Goal: Transaction & Acquisition: Purchase product/service

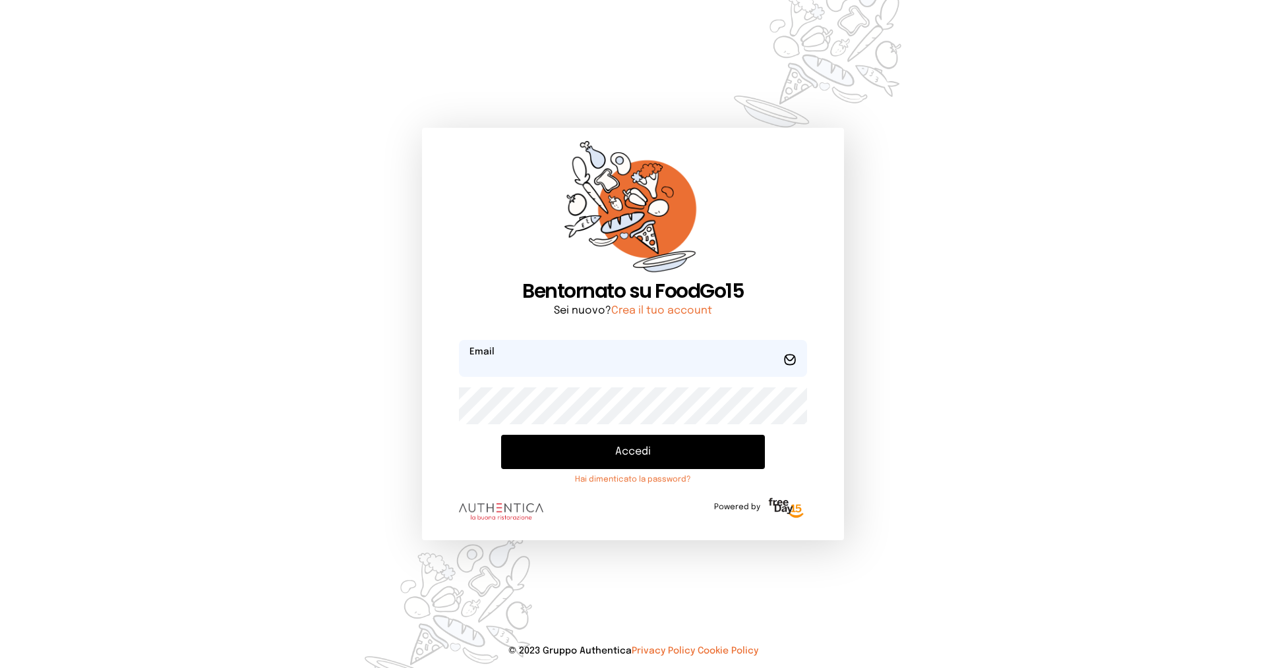
type input "**********"
click at [620, 459] on button "Accedi" at bounding box center [633, 452] width 264 height 34
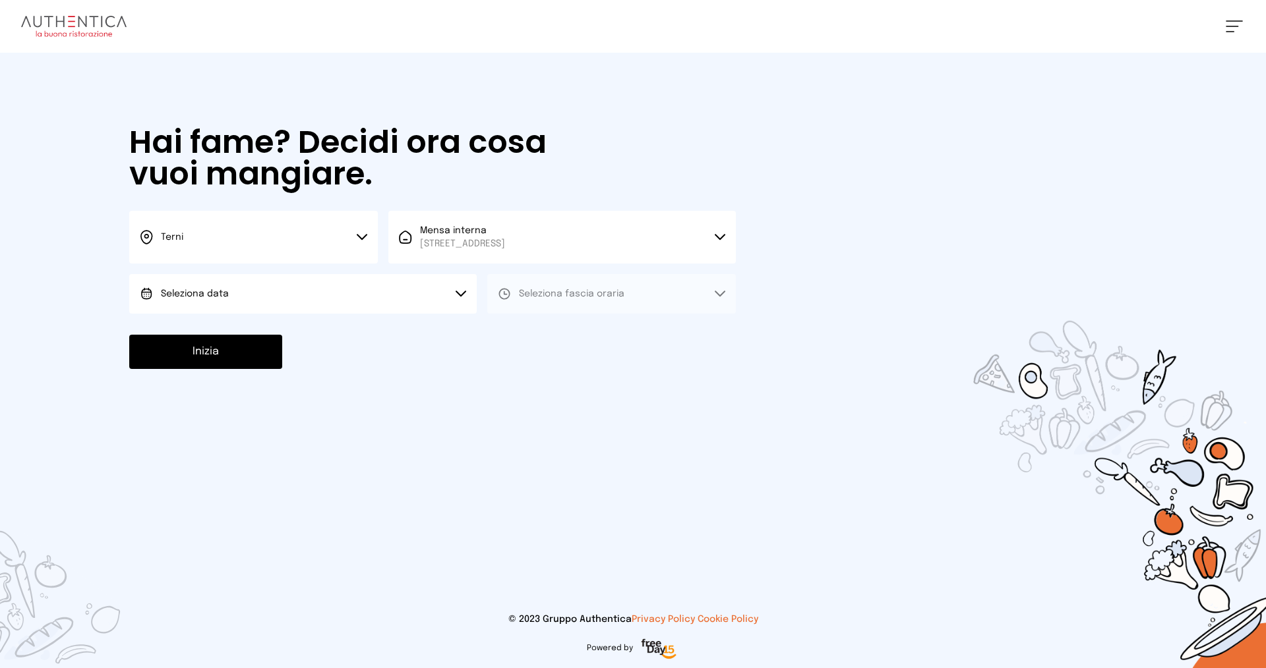
click at [367, 304] on button "Seleziona data" at bounding box center [302, 294] width 347 height 40
click at [315, 337] on li "[DATE], [DATE]" at bounding box center [302, 331] width 347 height 34
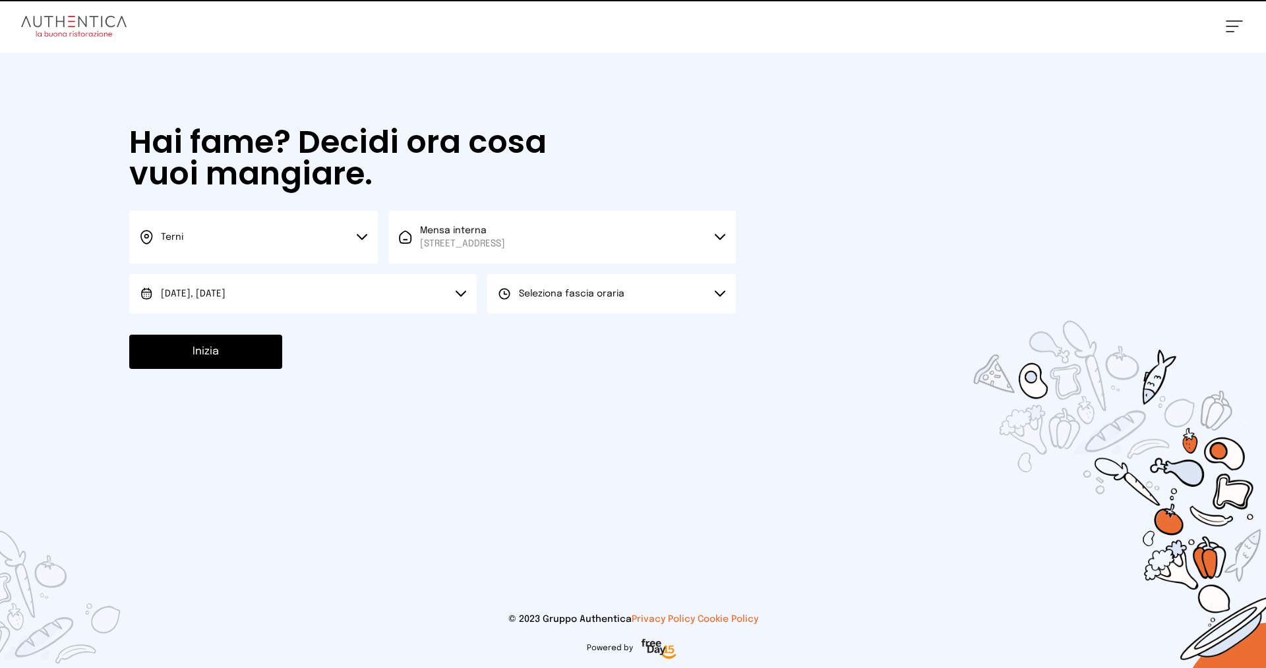
click at [523, 308] on button "Seleziona fascia oraria" at bounding box center [611, 294] width 248 height 40
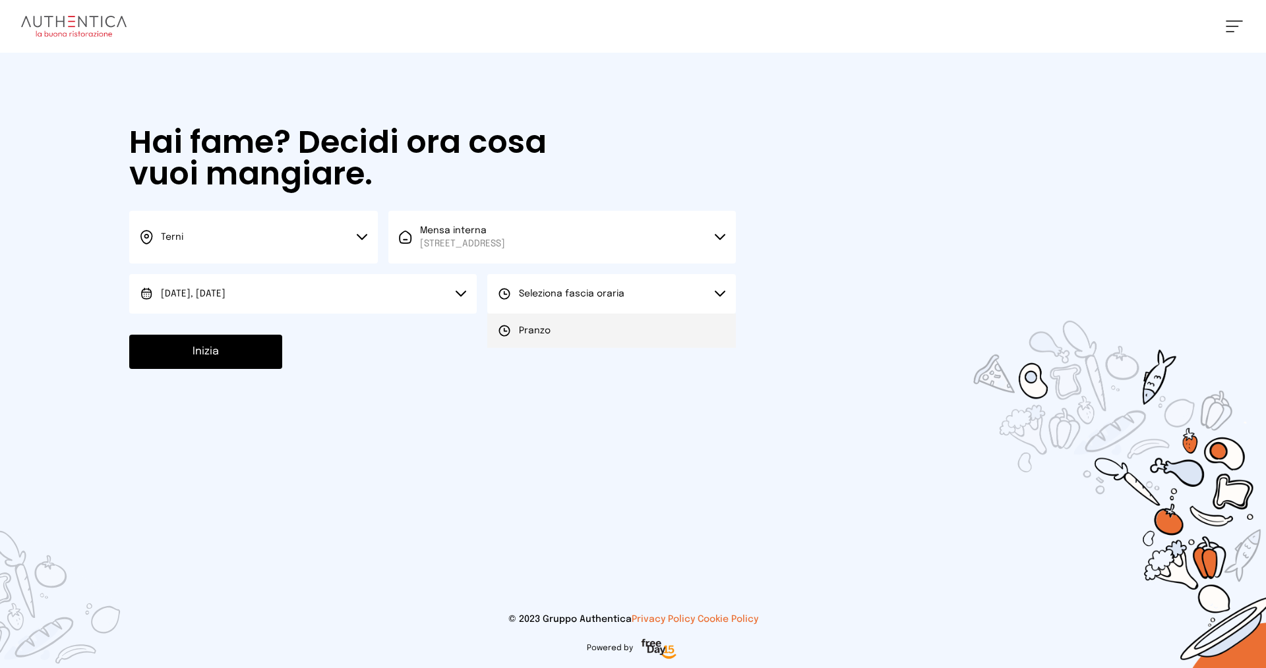
click at [545, 337] on li "Pranzo" at bounding box center [611, 331] width 248 height 34
click at [183, 371] on div "Hai fame? Decidi ora cosa vuoi mangiare. Terni Scegli la città [GEOGRAPHIC_DATA…" at bounding box center [432, 248] width 633 height 390
click at [194, 357] on button "Inizia" at bounding box center [205, 352] width 153 height 34
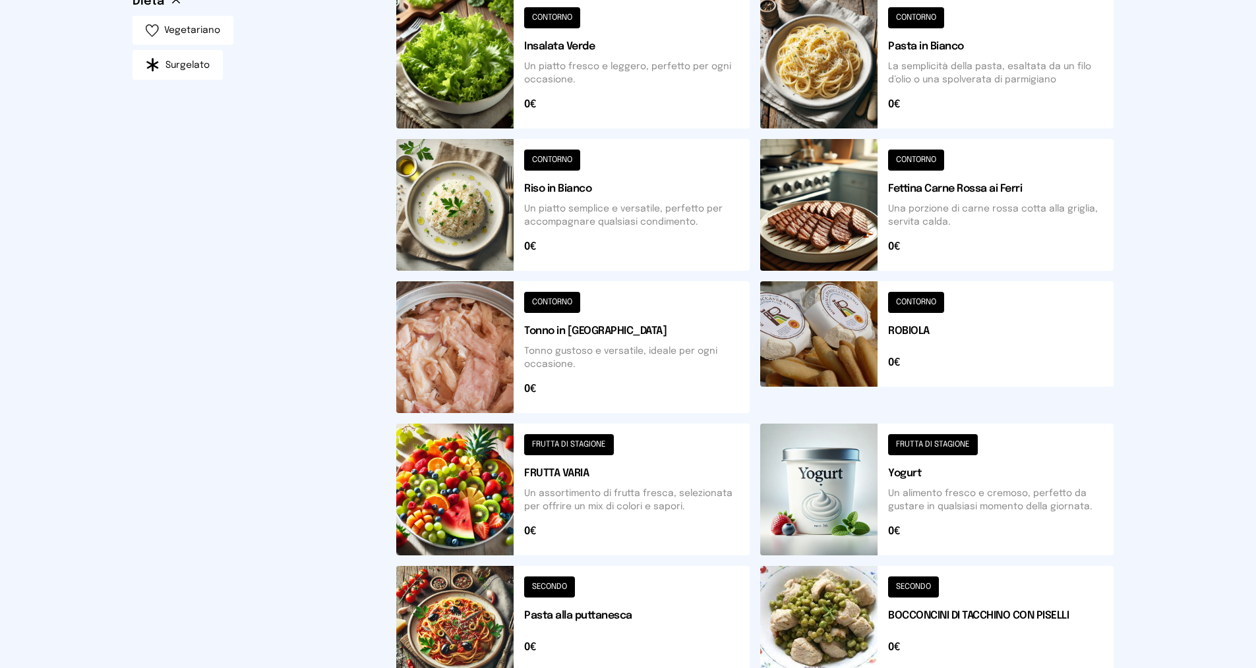
scroll to position [156, 0]
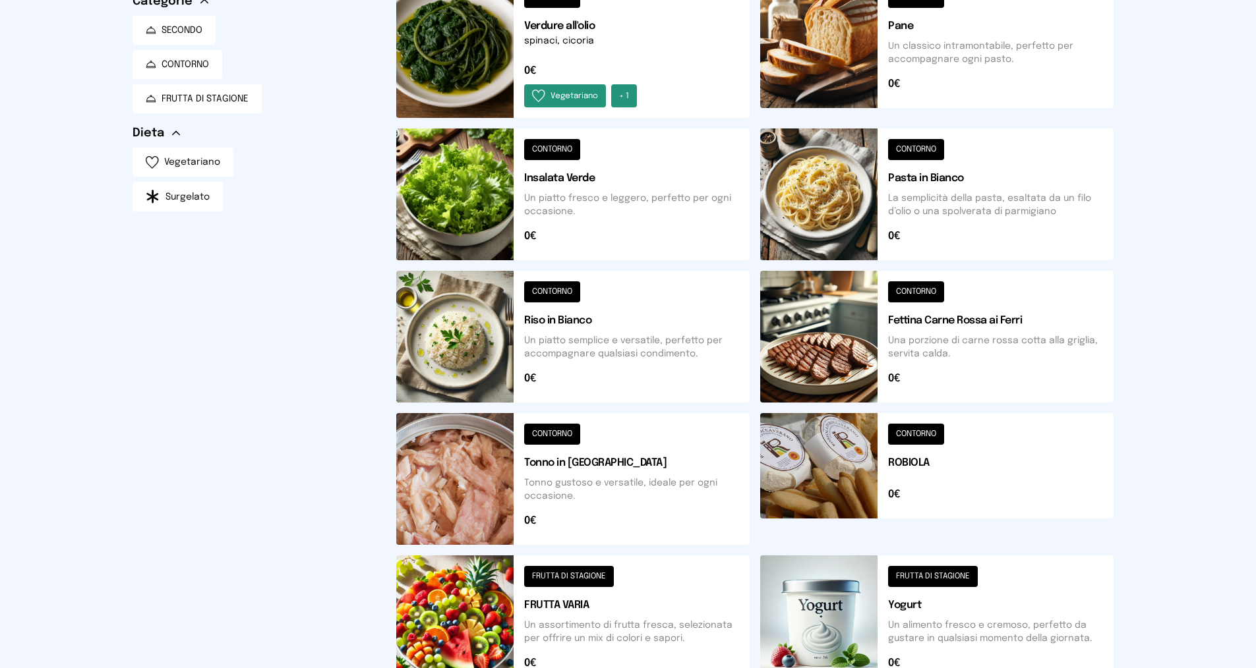
click at [583, 588] on button at bounding box center [572, 622] width 353 height 132
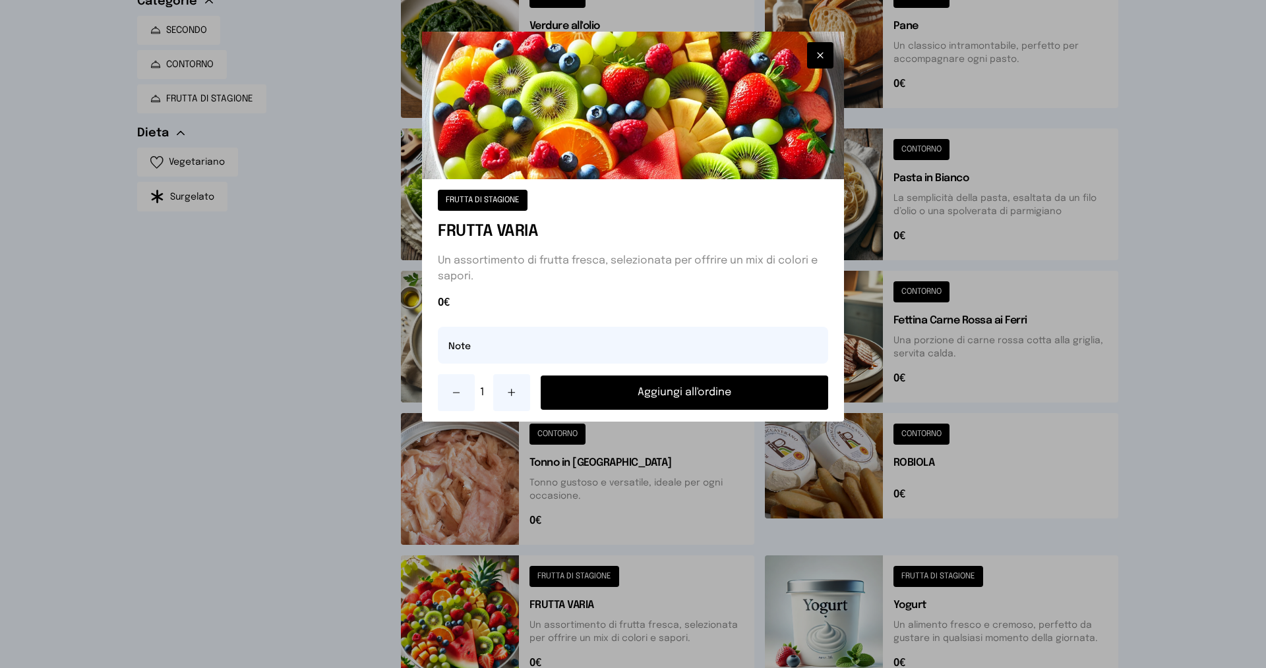
click at [515, 392] on icon at bounding box center [511, 393] width 11 height 11
click at [682, 391] on button "Aggiungi all'ordine" at bounding box center [683, 393] width 287 height 34
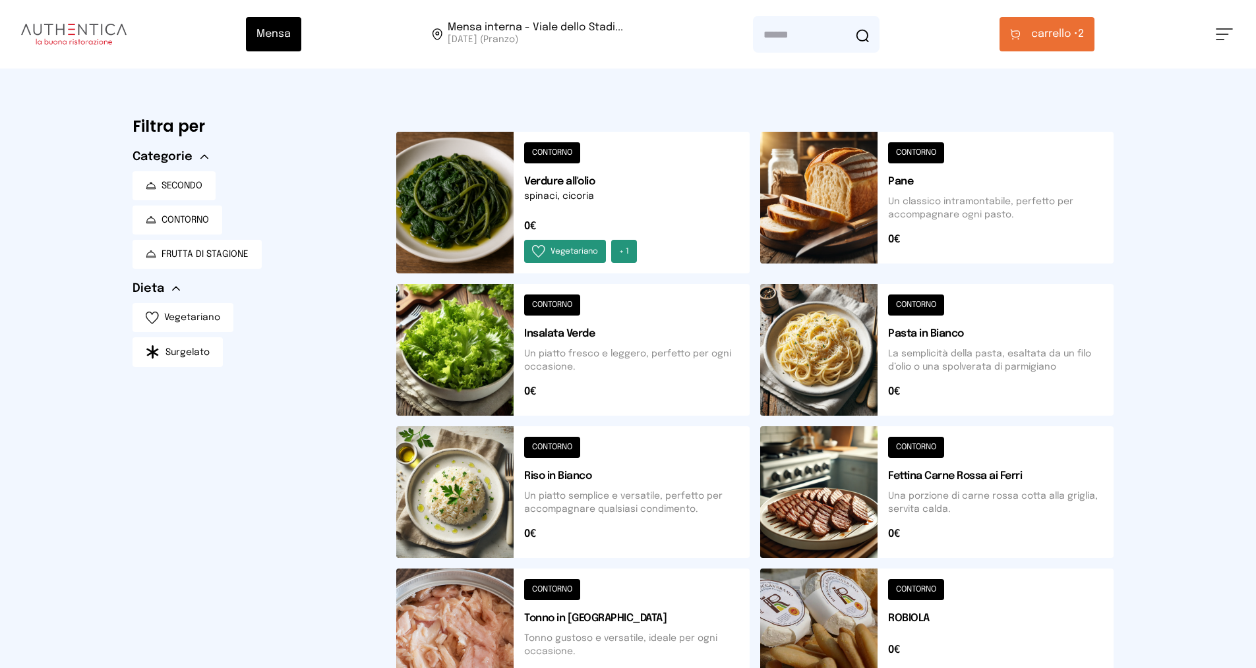
scroll to position [395, 0]
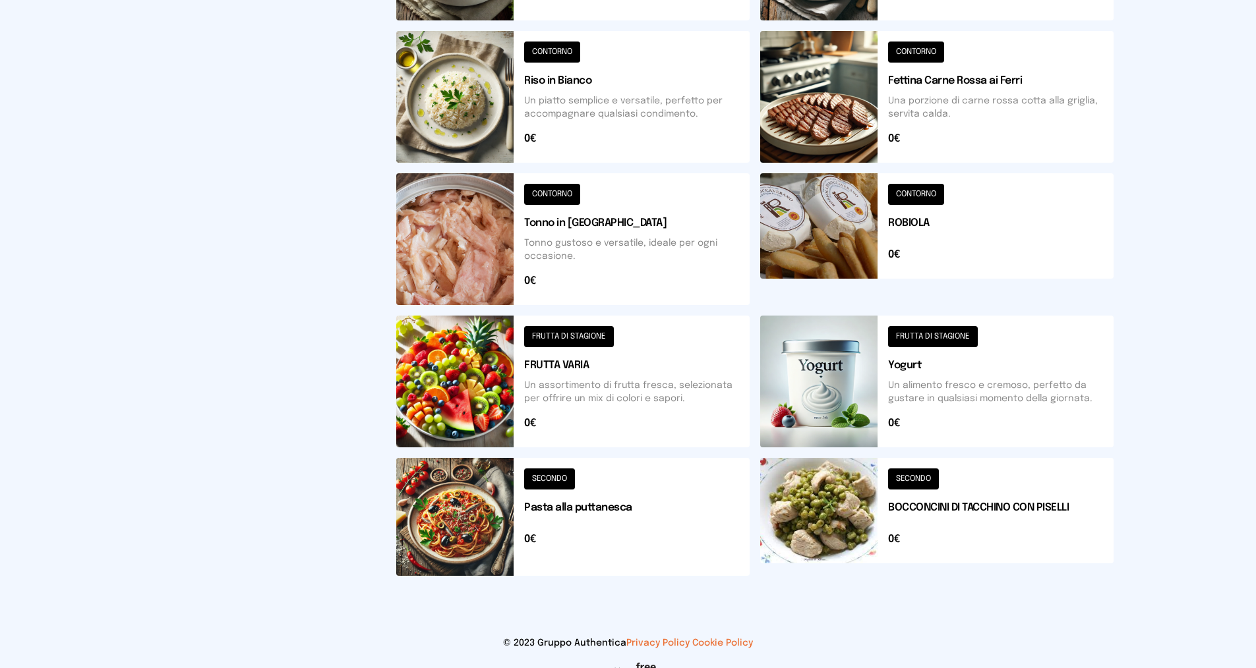
click at [963, 502] on button at bounding box center [936, 517] width 353 height 118
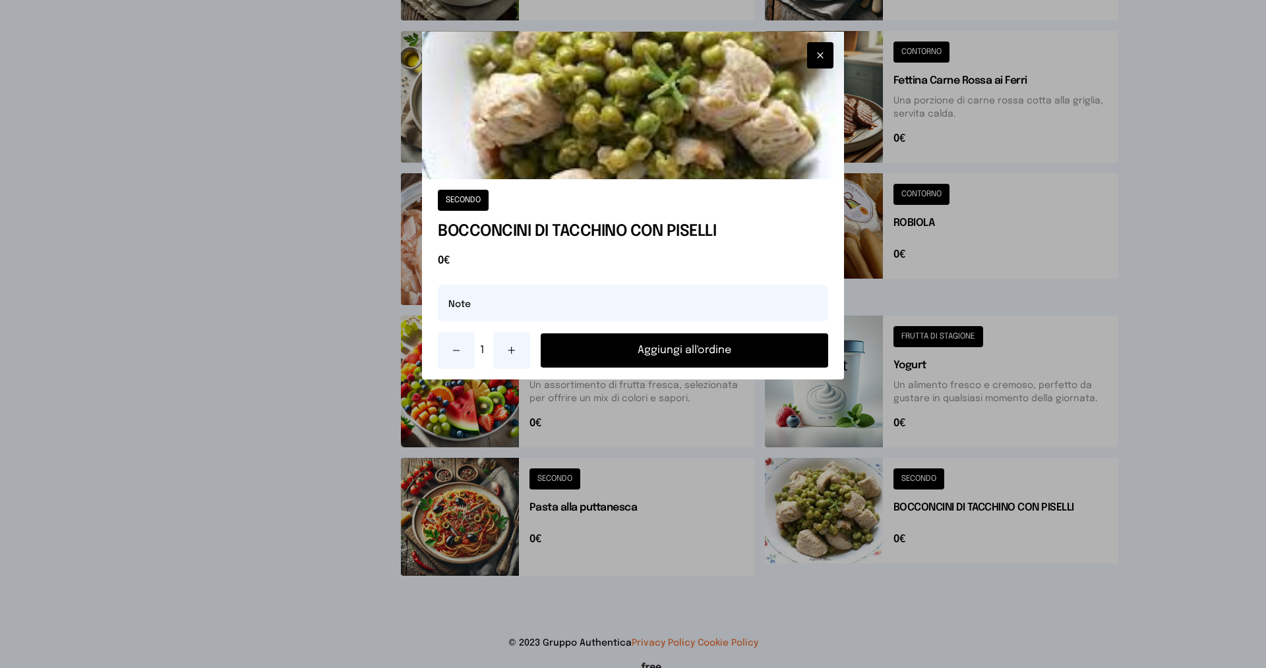
click at [506, 355] on button at bounding box center [511, 350] width 37 height 37
click at [643, 355] on button "Aggiungi all'ordine" at bounding box center [683, 351] width 287 height 34
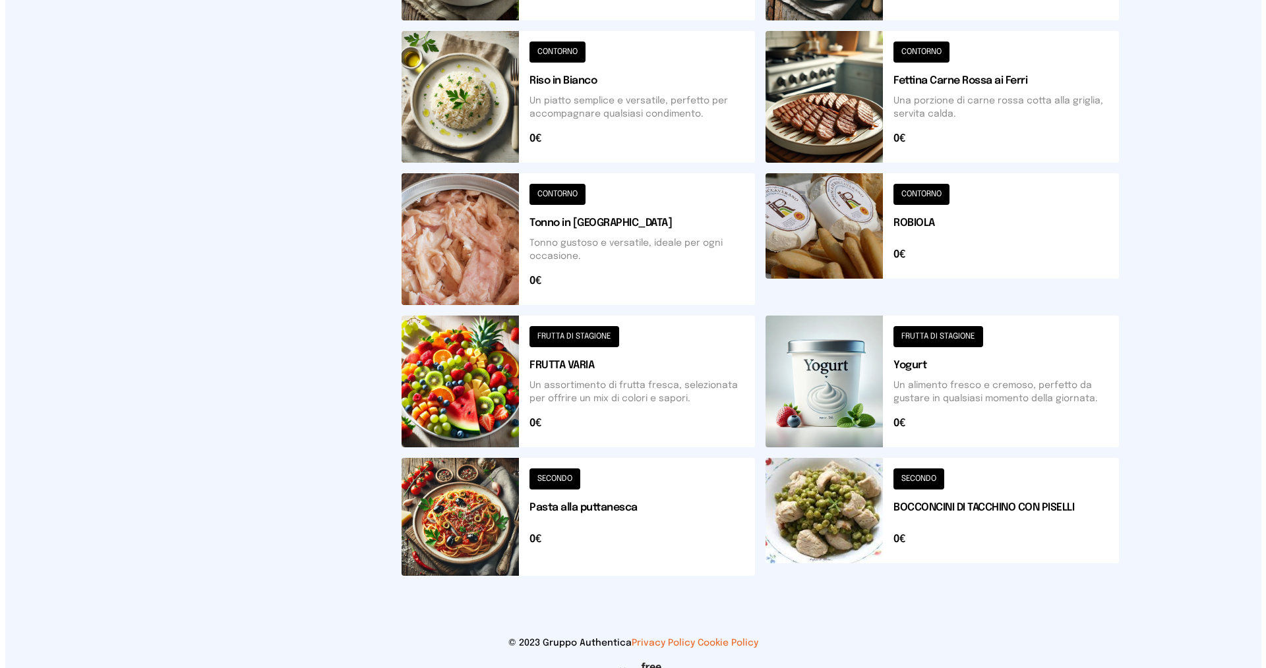
scroll to position [0, 0]
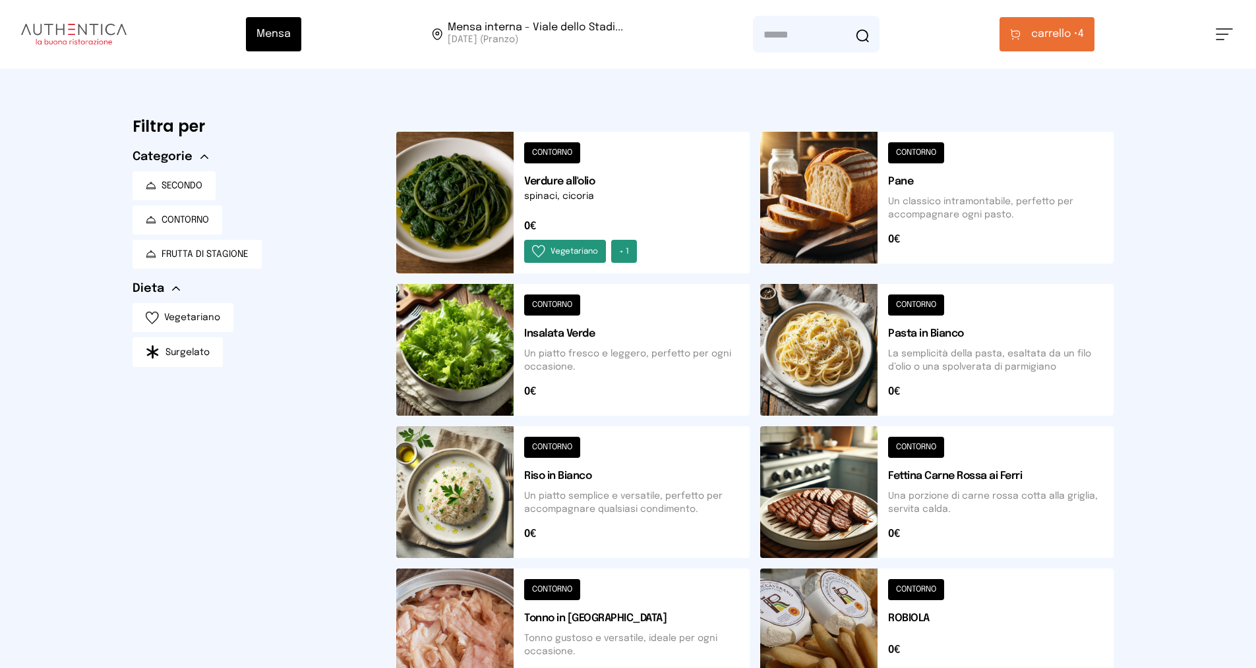
click at [1076, 24] on button "carrello • 4" at bounding box center [1046, 34] width 95 height 34
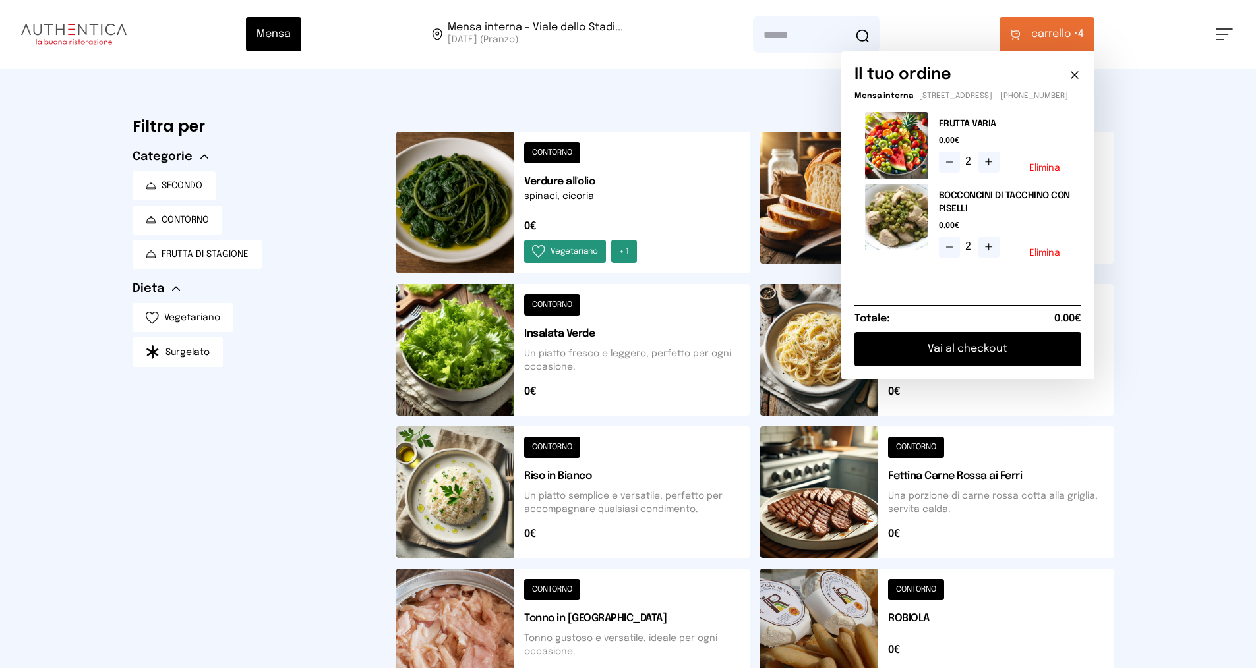
click at [987, 357] on button "Vai al checkout" at bounding box center [967, 349] width 227 height 34
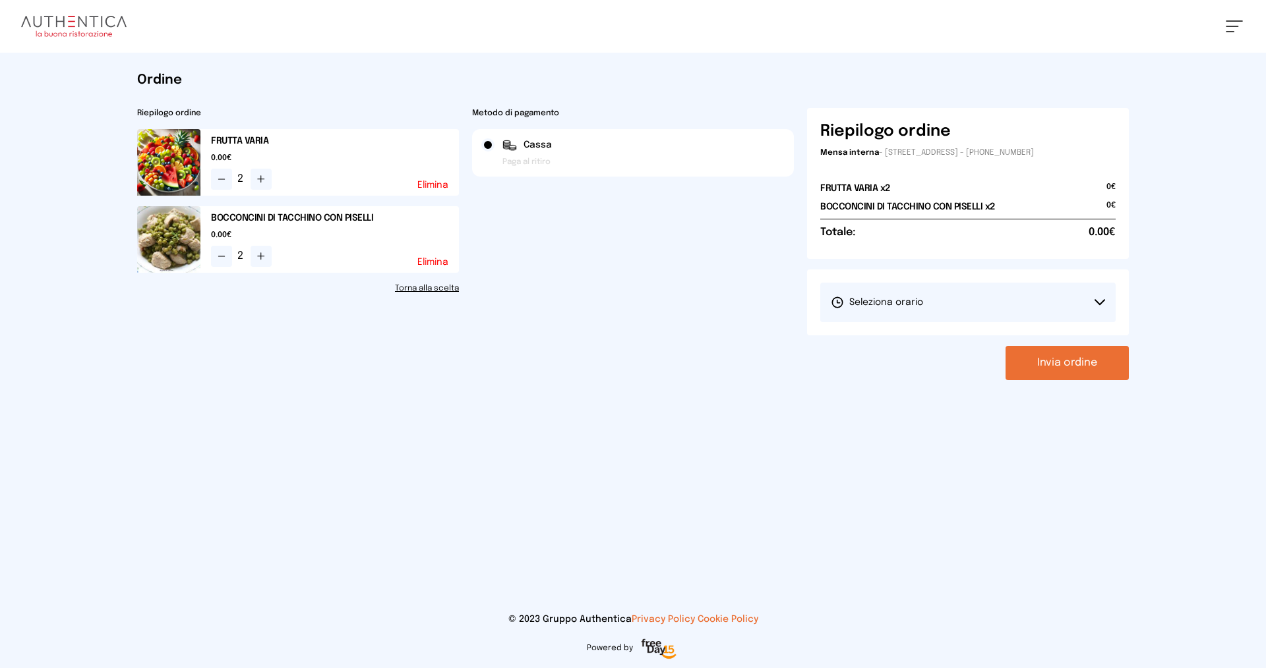
click at [898, 303] on span "Seleziona orario" at bounding box center [876, 302] width 92 height 13
click at [904, 337] on span "1° Turno (13:00 - 15:00)" at bounding box center [880, 339] width 100 height 13
drag, startPoint x: 1053, startPoint y: 349, endPoint x: 1063, endPoint y: 356, distance: 12.3
click at [1054, 350] on button "Invia ordine" at bounding box center [1066, 363] width 123 height 34
